Goal: Feedback & Contribution: Leave review/rating

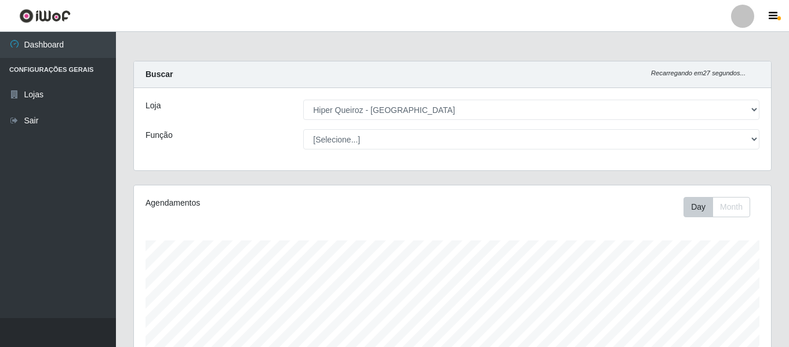
select select "497"
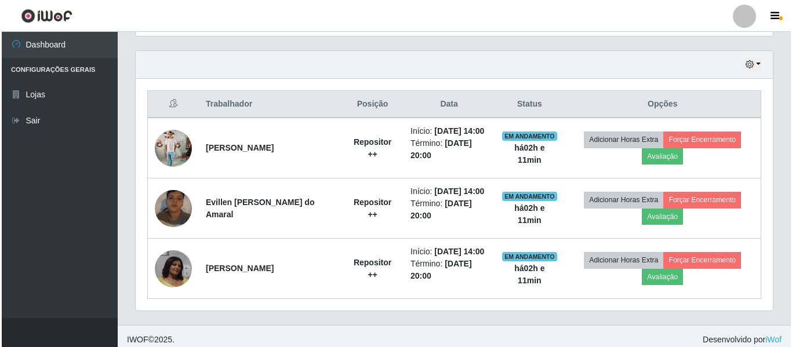
scroll to position [241, 637]
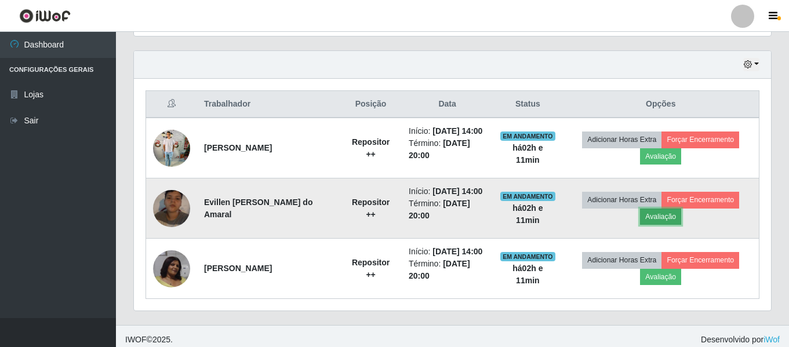
click at [669, 219] on button "Avaliação" at bounding box center [660, 217] width 41 height 16
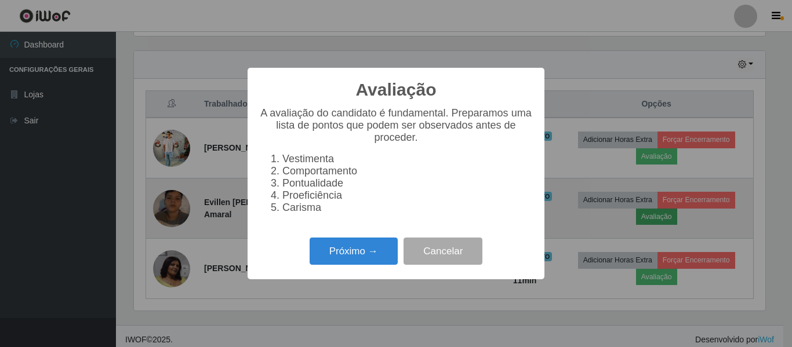
scroll to position [241, 631]
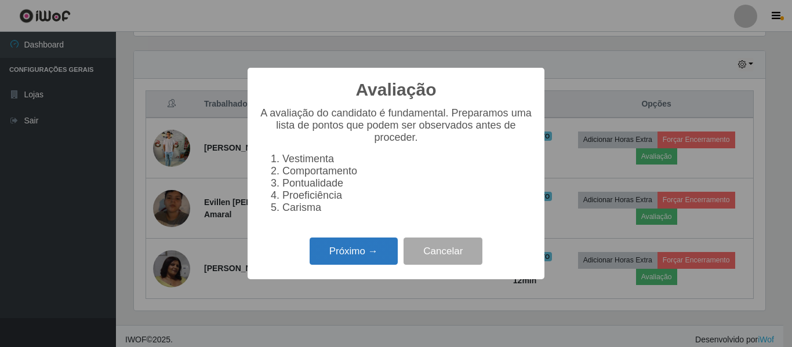
click at [380, 263] on button "Próximo →" at bounding box center [354, 251] width 88 height 27
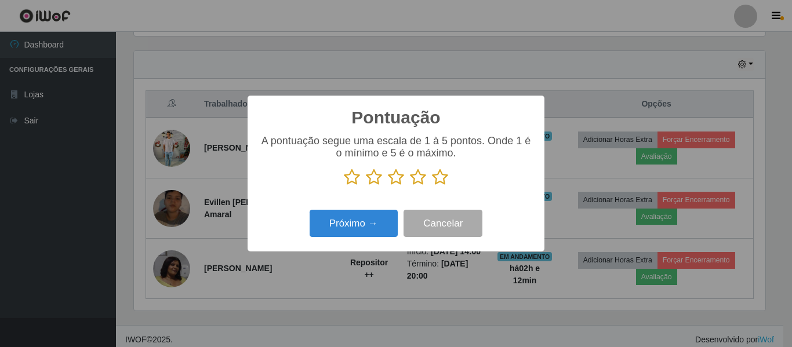
scroll to position [579614, 579223]
click at [353, 179] on icon at bounding box center [352, 177] width 16 height 17
click at [344, 186] on input "radio" at bounding box center [344, 186] width 0 height 0
click at [371, 178] on icon at bounding box center [374, 177] width 16 height 17
click at [366, 186] on input "radio" at bounding box center [366, 186] width 0 height 0
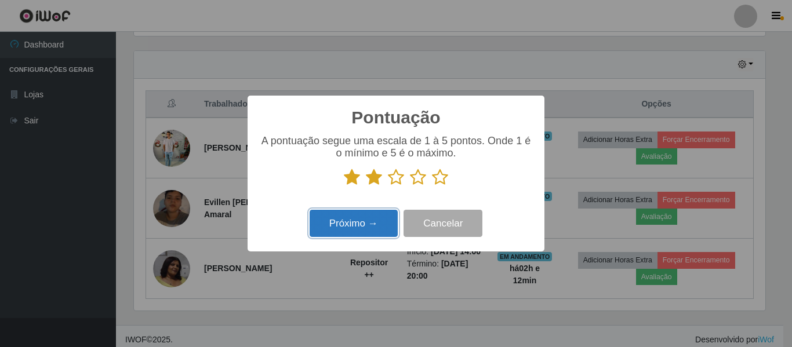
click at [369, 227] on button "Próximo →" at bounding box center [354, 223] width 88 height 27
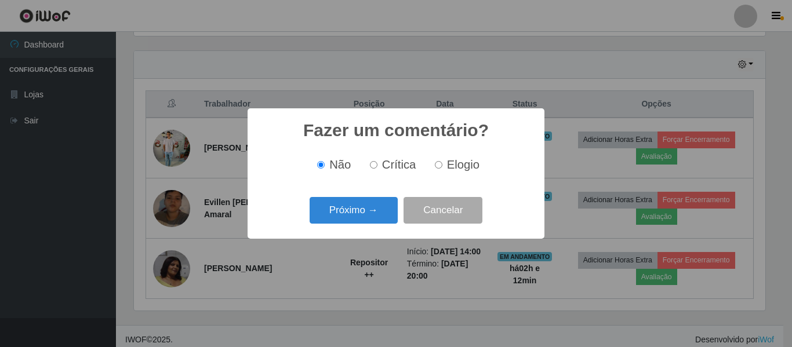
click at [376, 167] on input "Crítica" at bounding box center [374, 165] width 8 height 8
radio input "true"
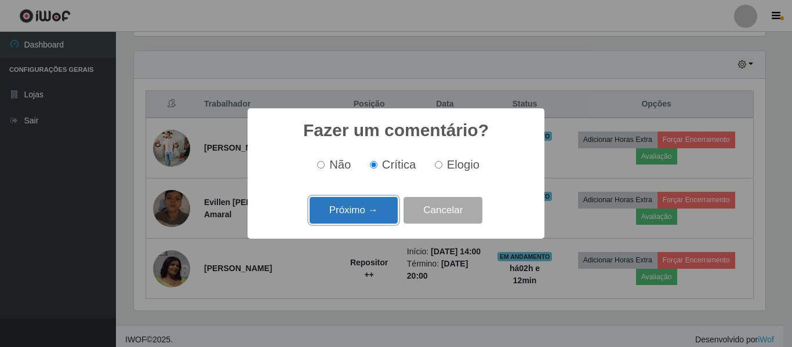
click at [377, 213] on button "Próximo →" at bounding box center [354, 210] width 88 height 27
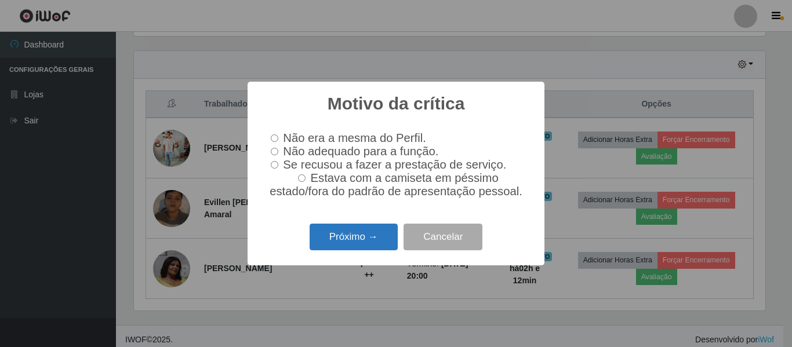
click at [371, 245] on button "Próximo →" at bounding box center [354, 237] width 88 height 27
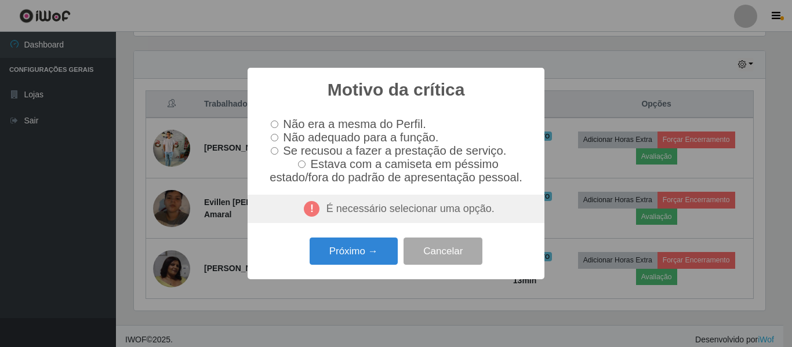
click at [271, 134] on input "Não adequado para a função." at bounding box center [275, 138] width 8 height 8
radio input "true"
click at [340, 259] on button "Próximo →" at bounding box center [354, 251] width 88 height 27
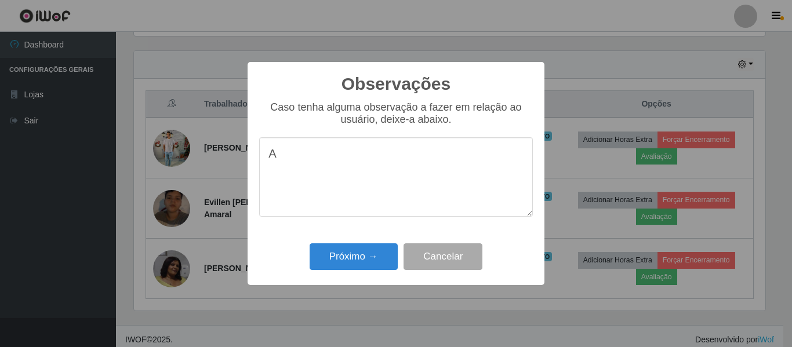
type textarea "A"
type textarea "O DESEMPENHO NÃO FOI COMO O ESPERADO"
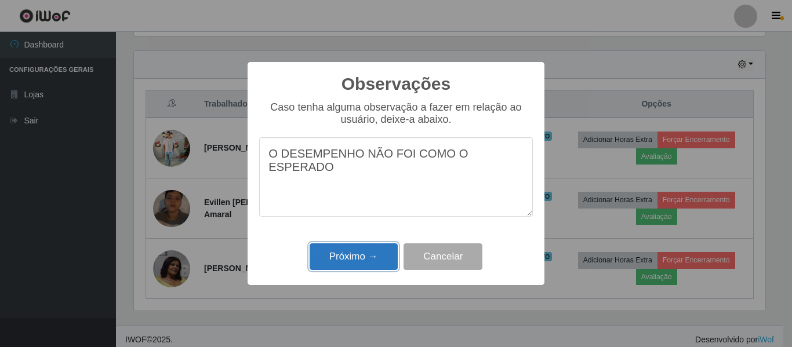
click at [343, 256] on button "Próximo →" at bounding box center [354, 257] width 88 height 27
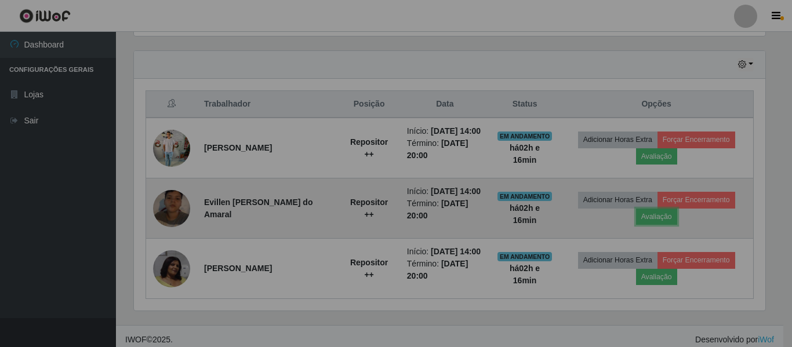
scroll to position [241, 637]
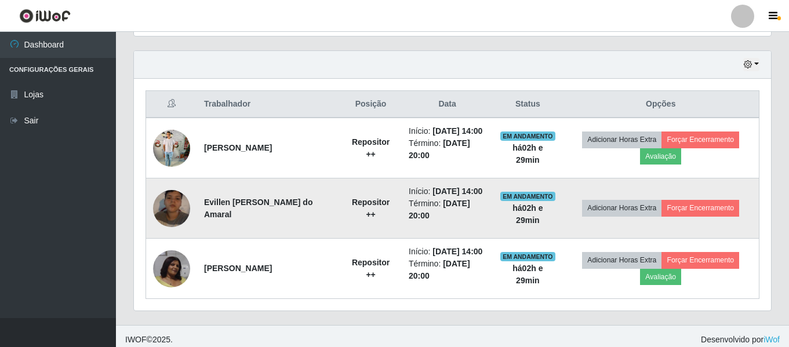
click at [166, 212] on img at bounding box center [171, 209] width 37 height 66
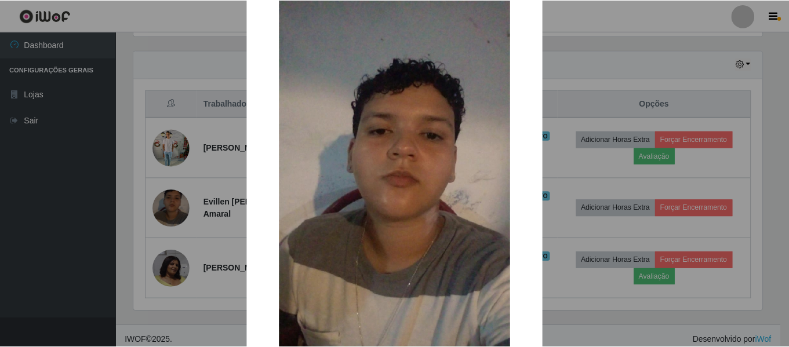
scroll to position [0, 0]
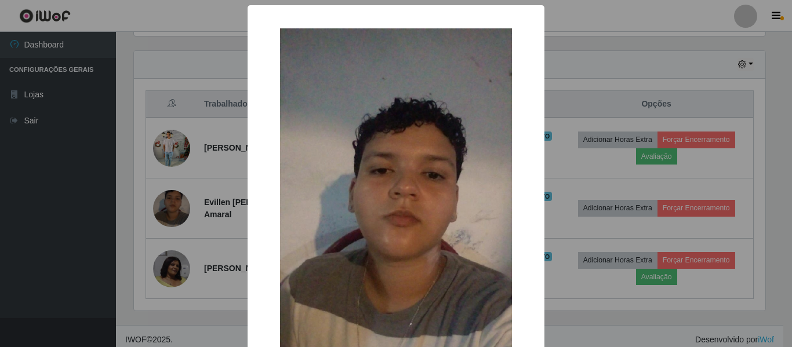
click at [238, 242] on div "× OK Cancel" at bounding box center [396, 173] width 792 height 347
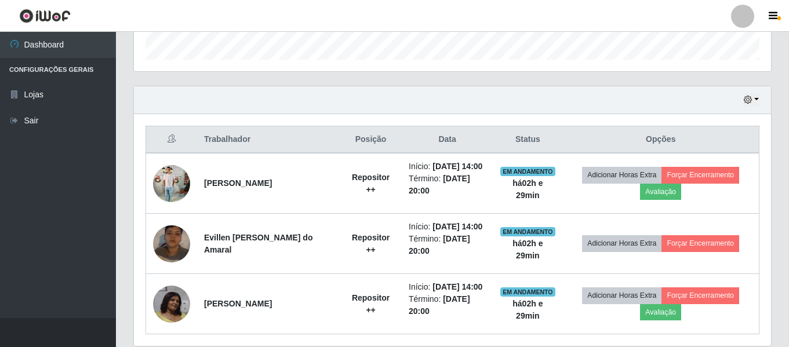
scroll to position [397, 0]
